Goal: Information Seeking & Learning: Stay updated

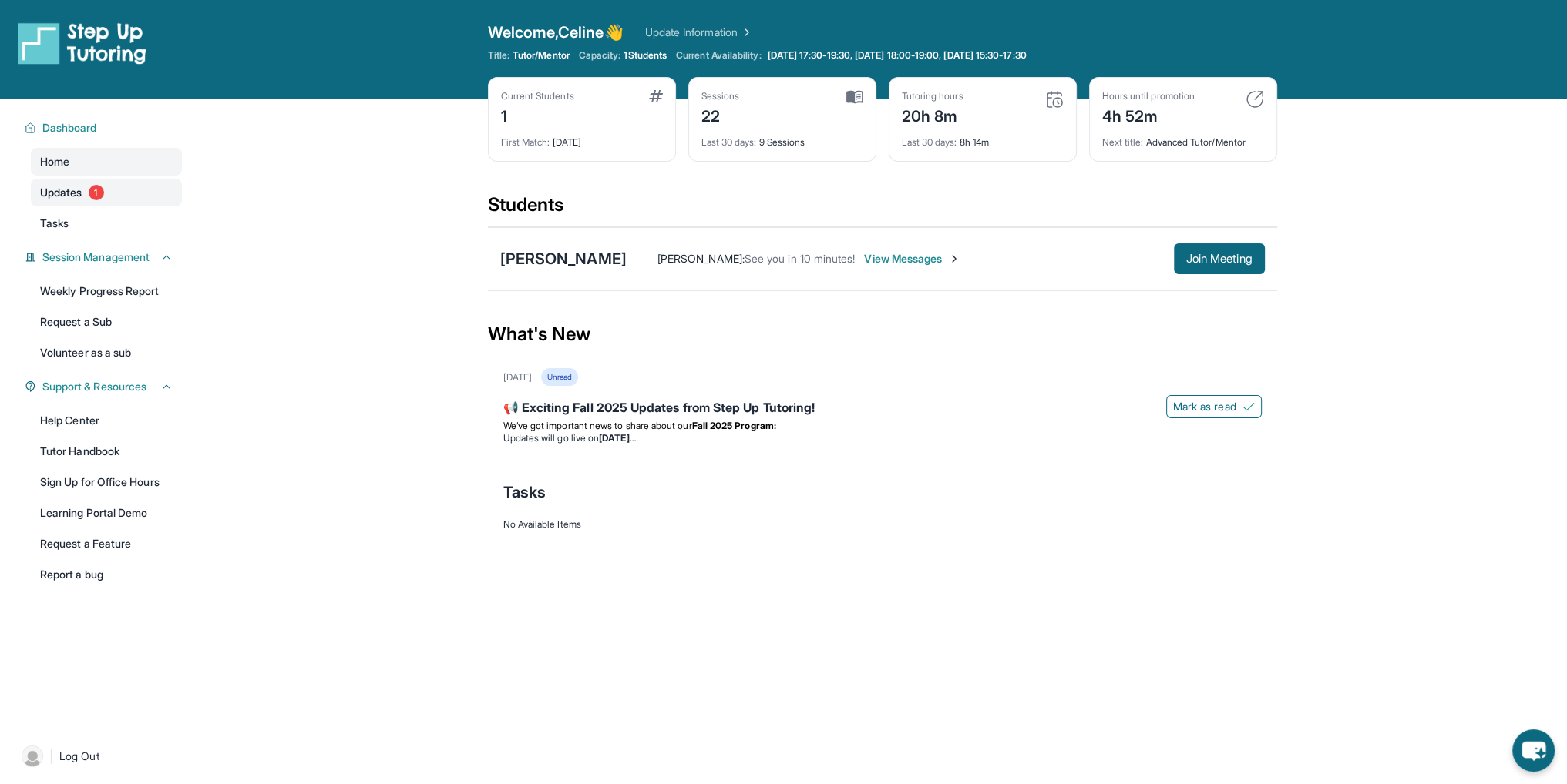
click at [61, 194] on span "Updates" at bounding box center [61, 192] width 43 height 15
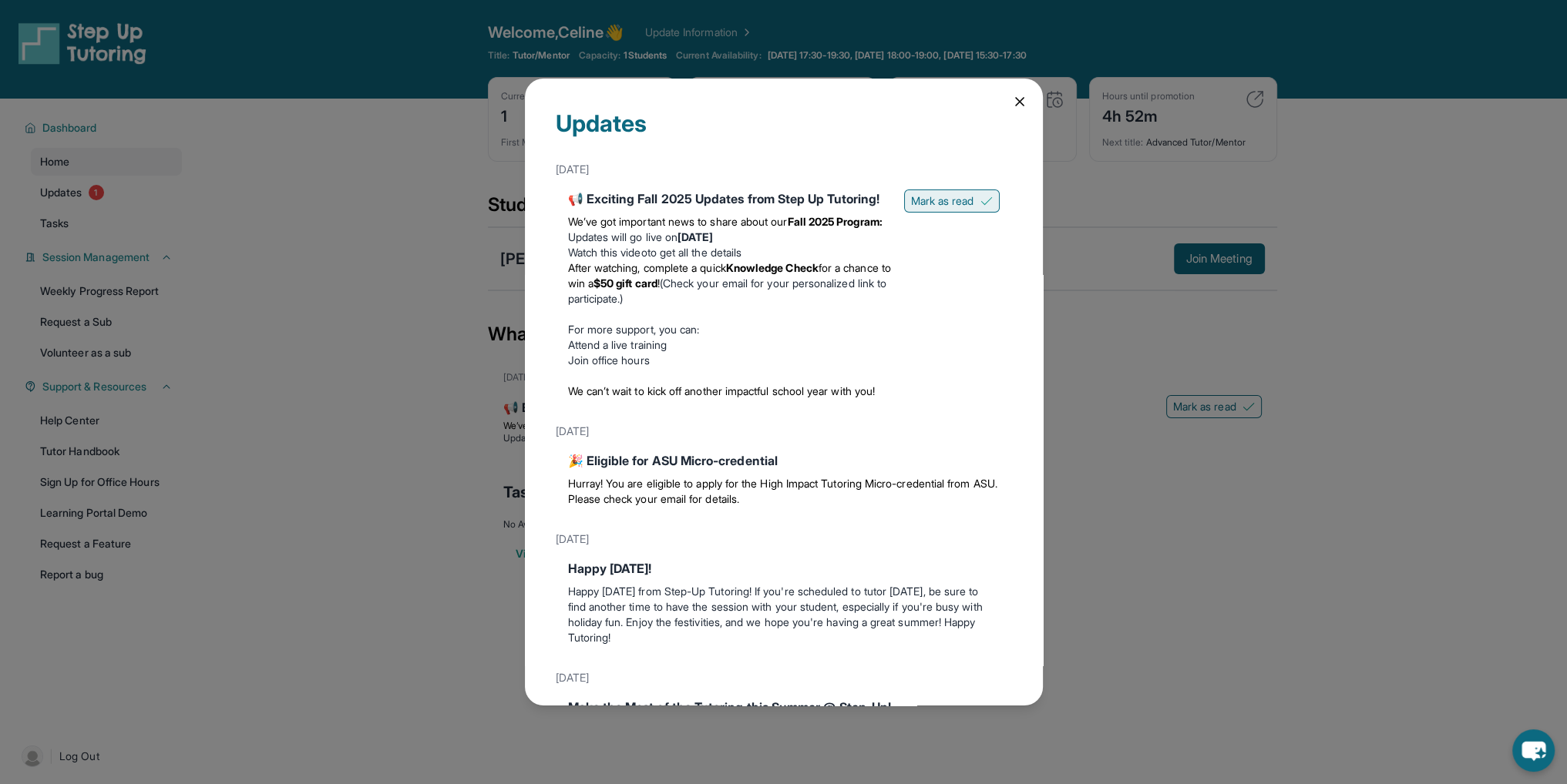
click at [960, 200] on span "Mark as read" at bounding box center [942, 201] width 63 height 15
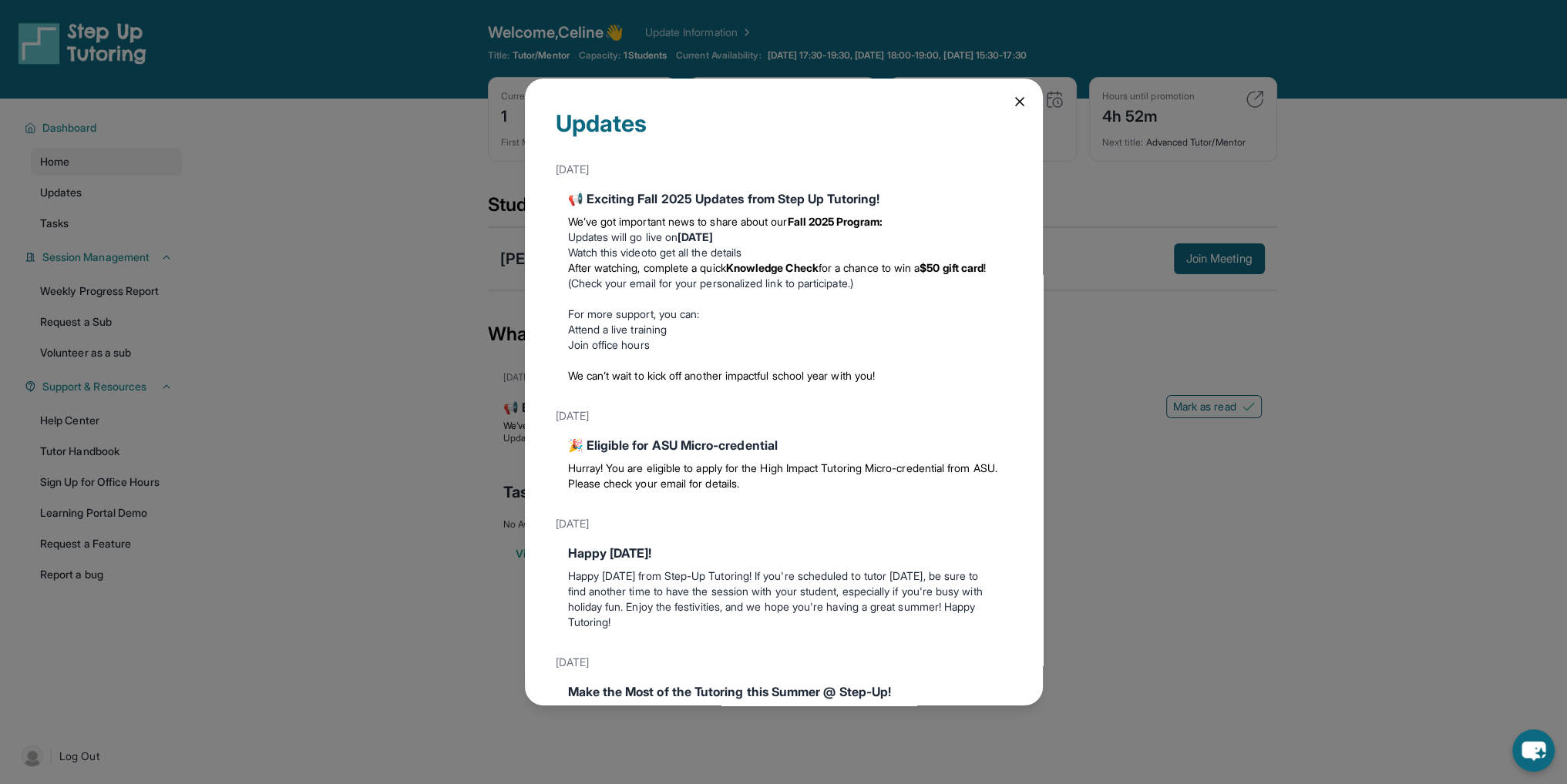
click at [993, 109] on div "Updates" at bounding box center [784, 132] width 456 height 46
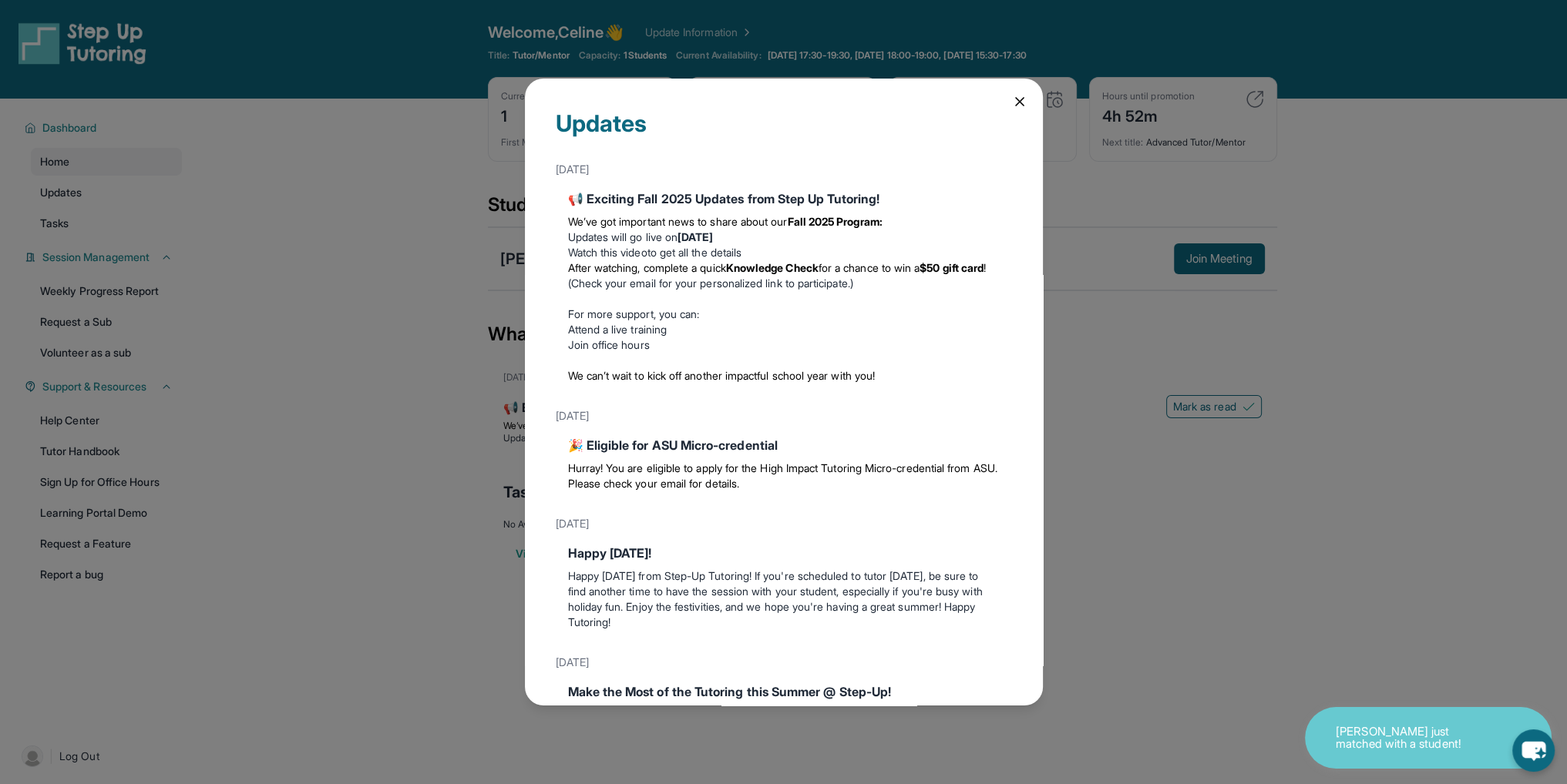
click at [1012, 101] on icon at bounding box center [1019, 101] width 15 height 15
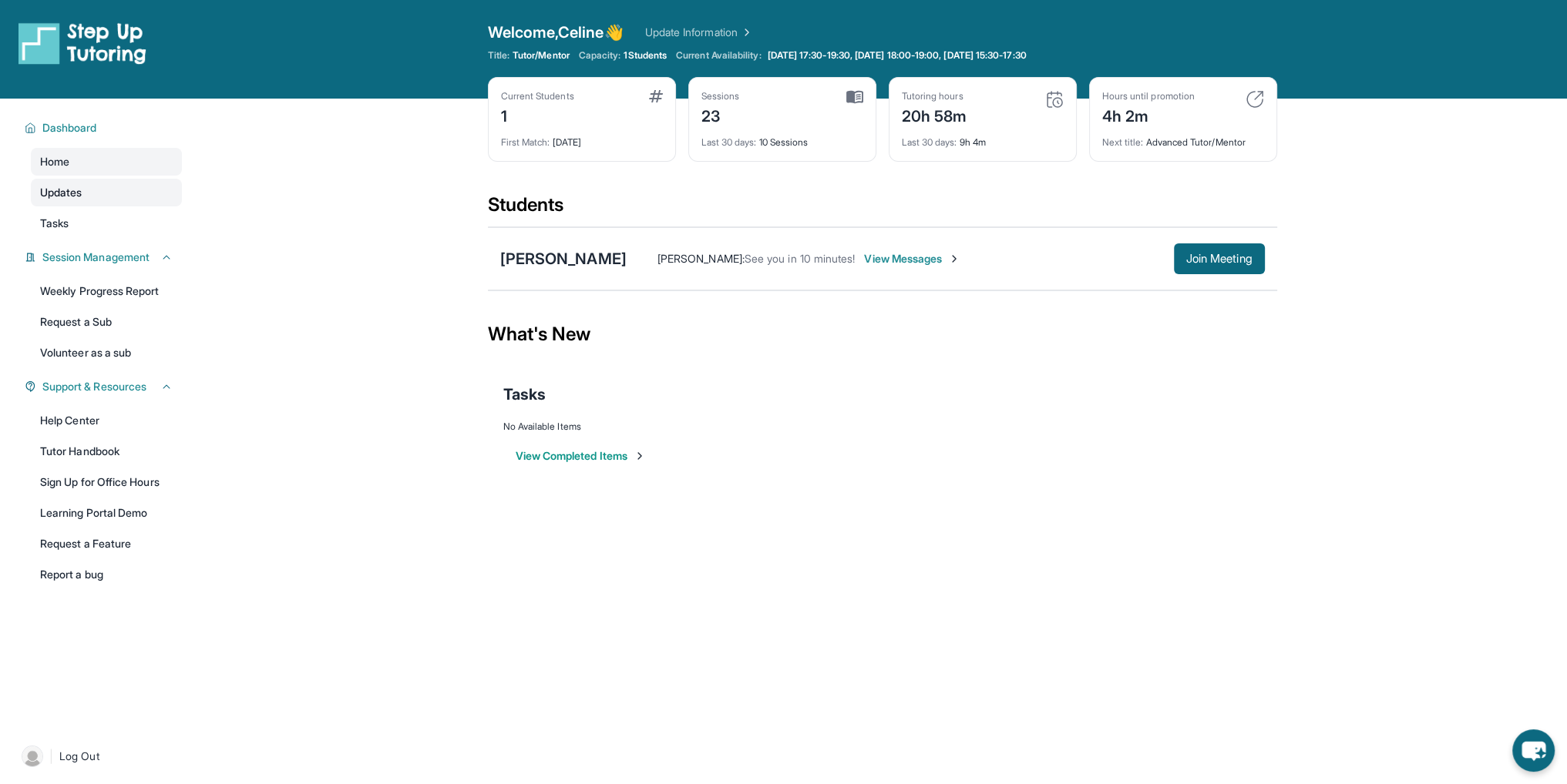
click at [71, 191] on span "Updates" at bounding box center [61, 192] width 43 height 15
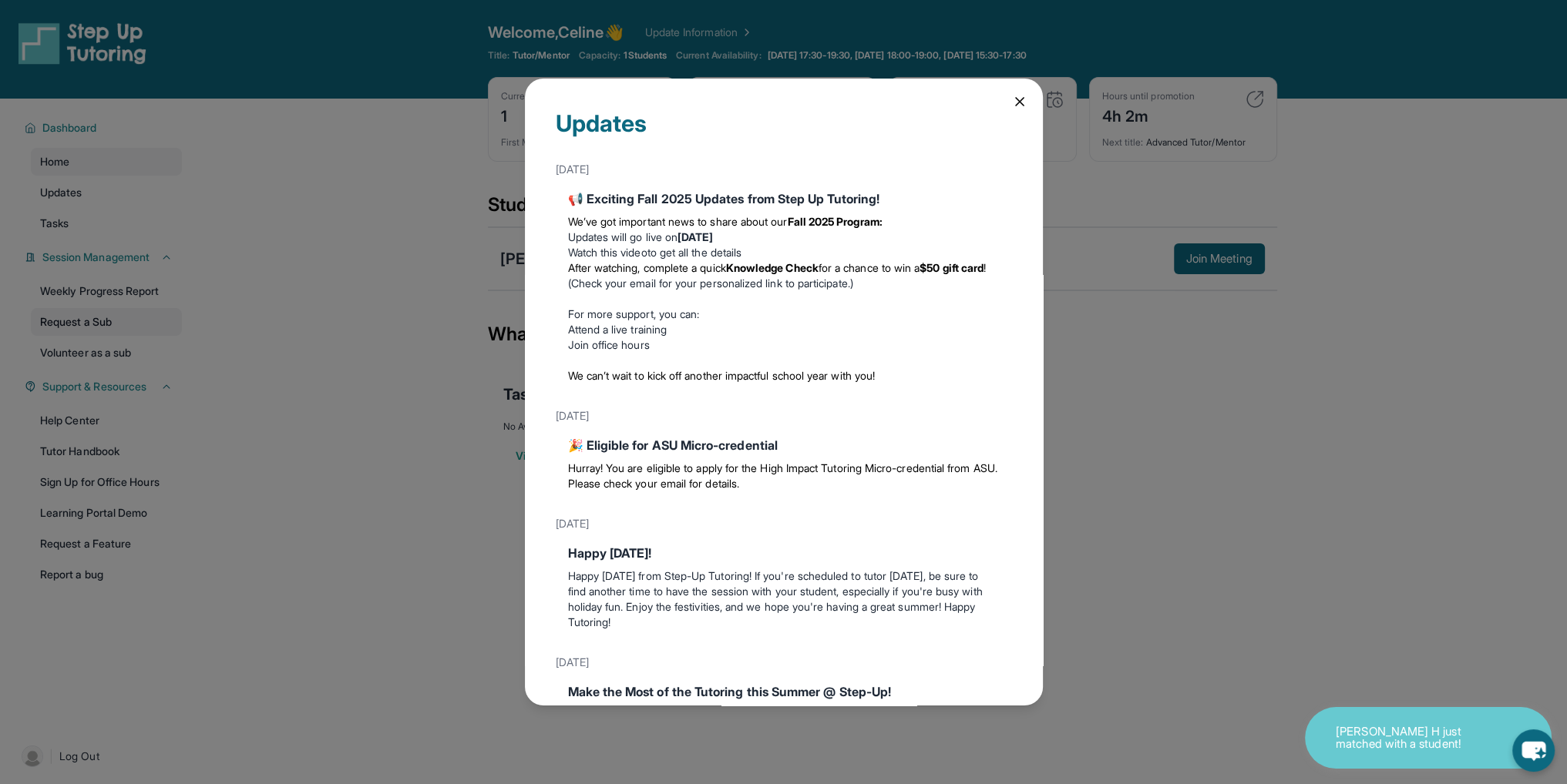
click at [173, 312] on div "Updates [DATE] 📢 Exciting Fall 2025 Updates from Step Up Tutoring! We’ve got im…" at bounding box center [784, 392] width 1567 height 784
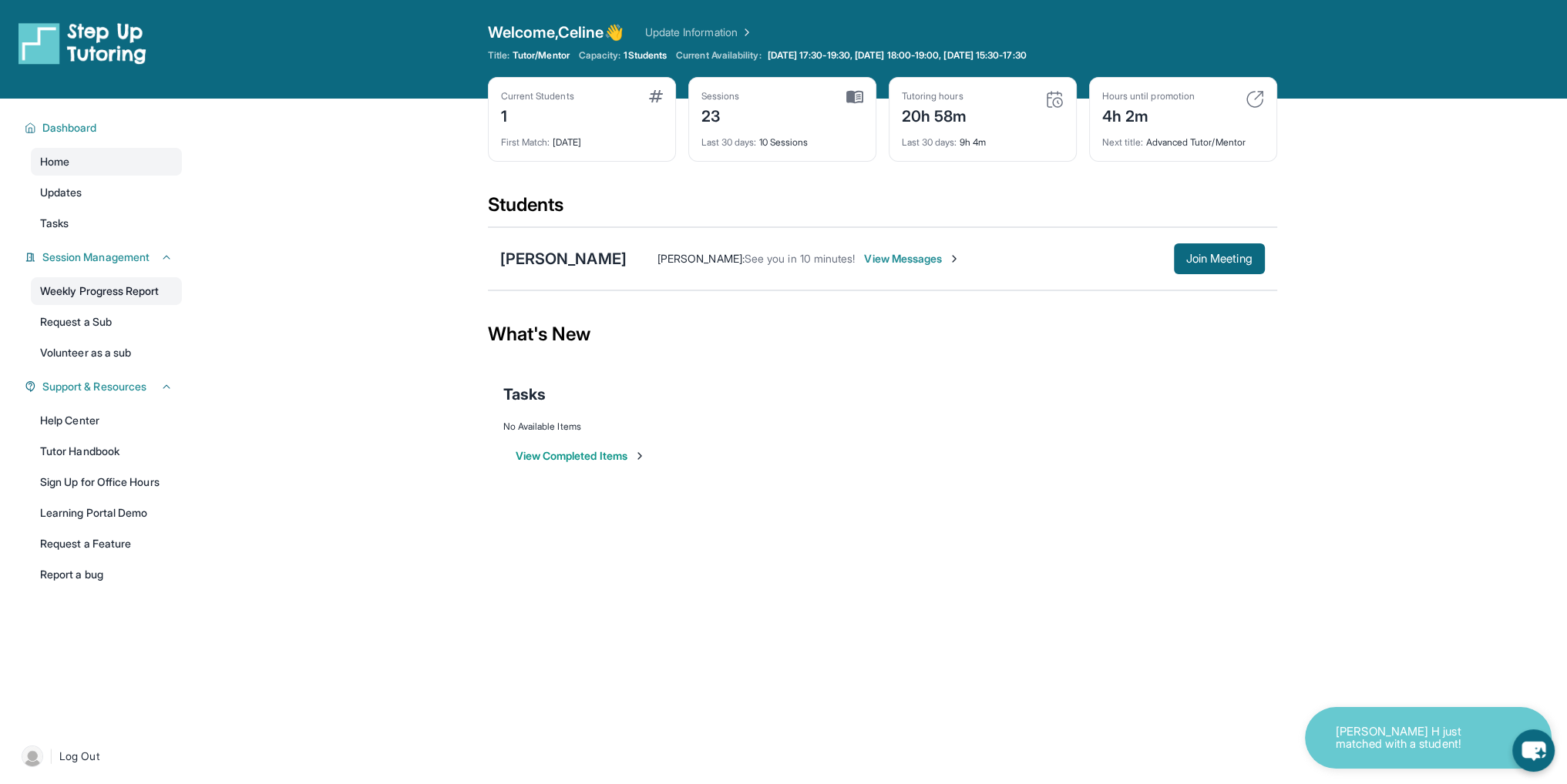
click at [118, 300] on link "Weekly Progress Report" at bounding box center [107, 291] width 151 height 28
